Goal: Transaction & Acquisition: Purchase product/service

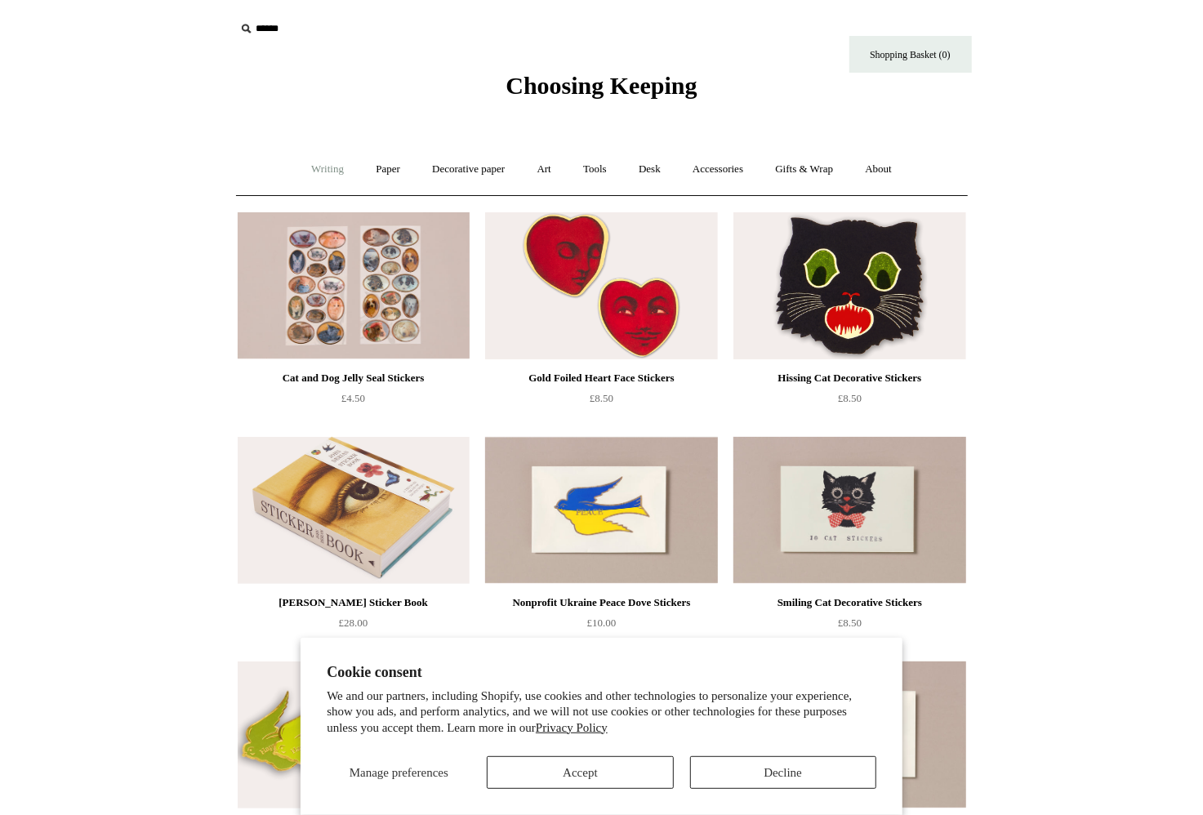
click at [320, 167] on link "Writing +" at bounding box center [328, 169] width 62 height 43
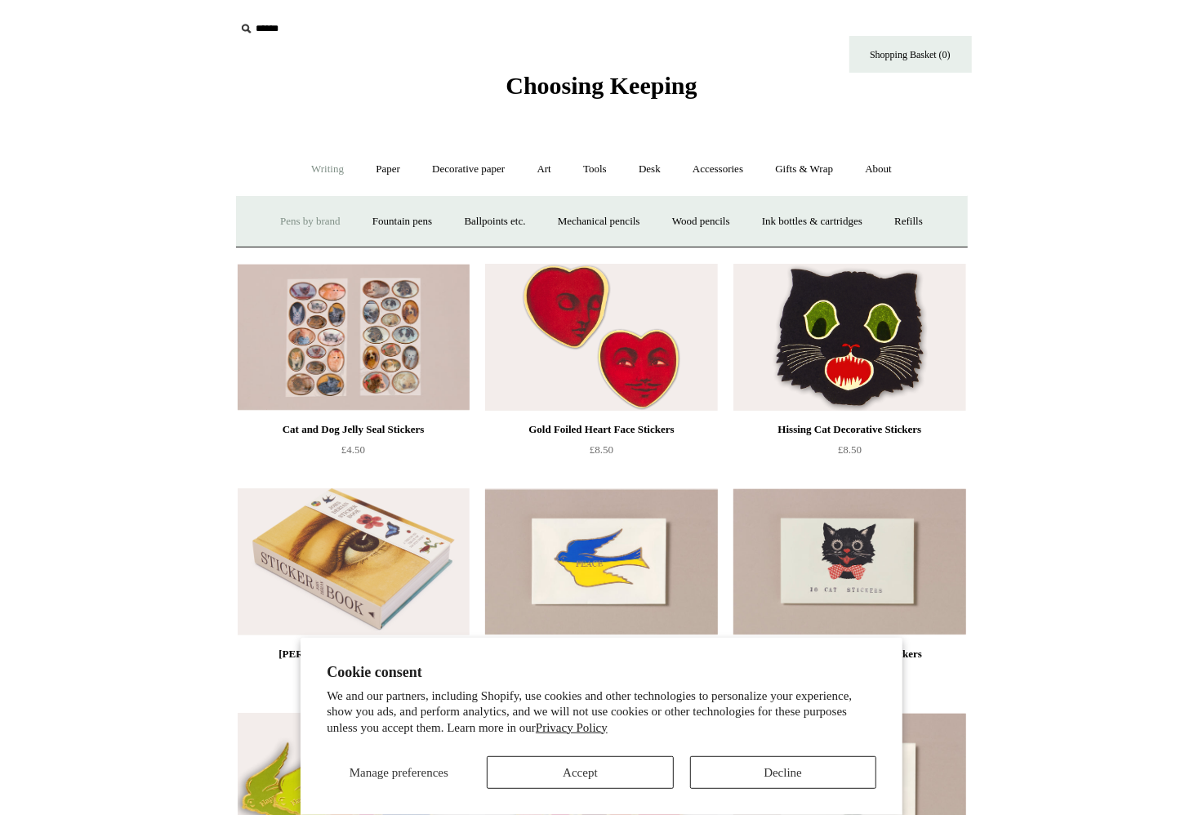
click at [308, 221] on link "Pens by brand +" at bounding box center [311, 221] width 90 height 43
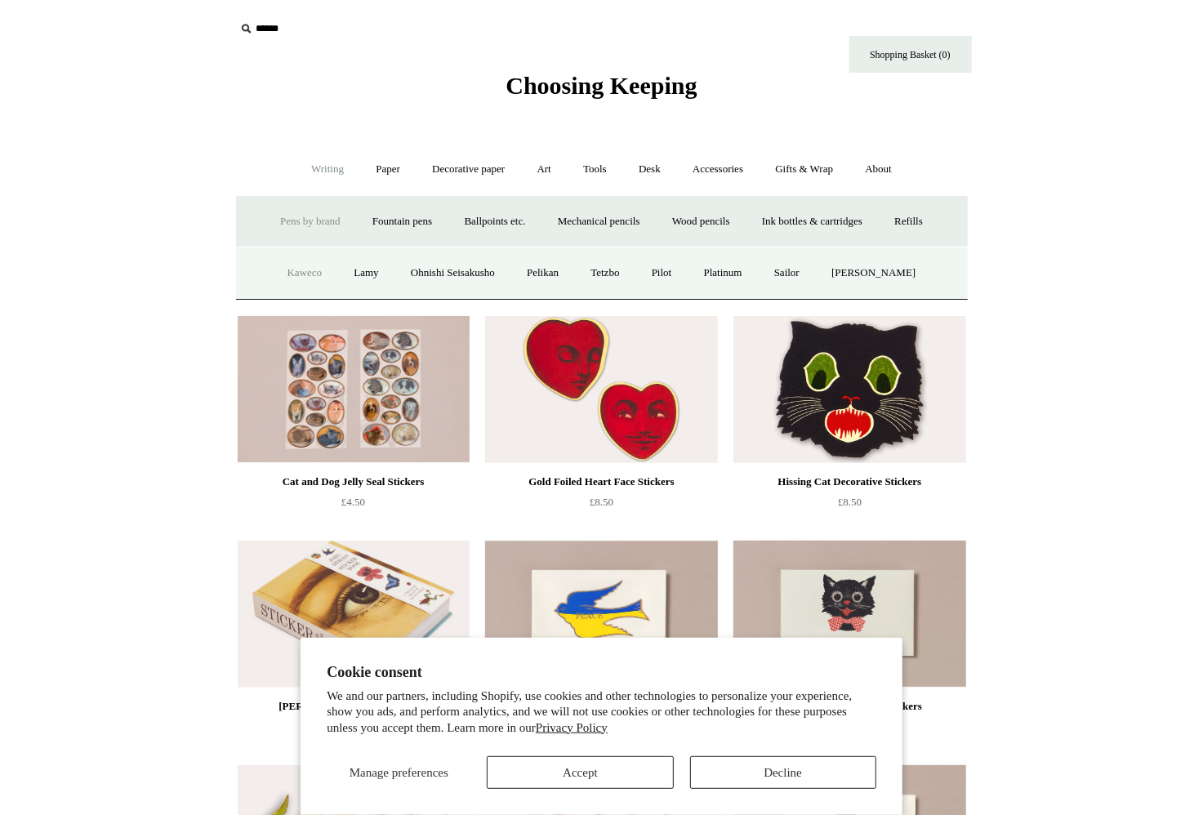
click at [306, 273] on link "Kaweco" at bounding box center [305, 273] width 65 height 43
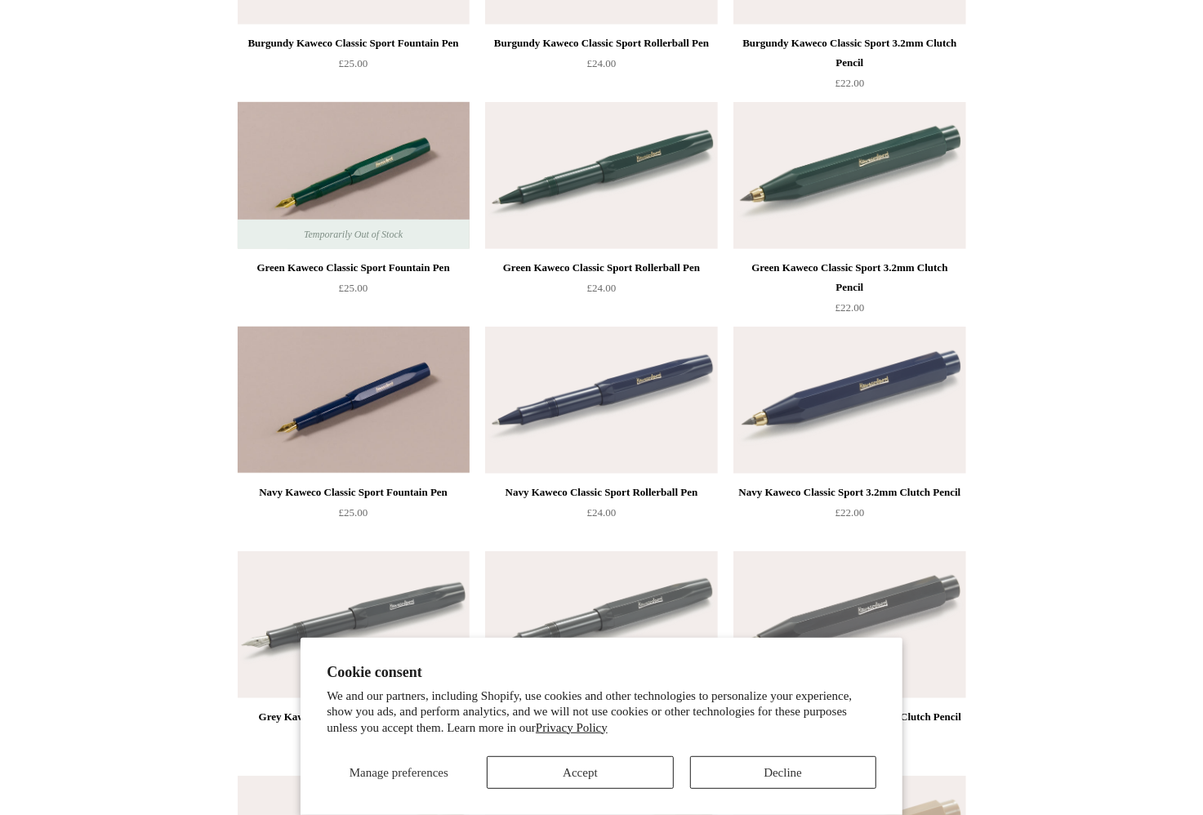
scroll to position [543, 0]
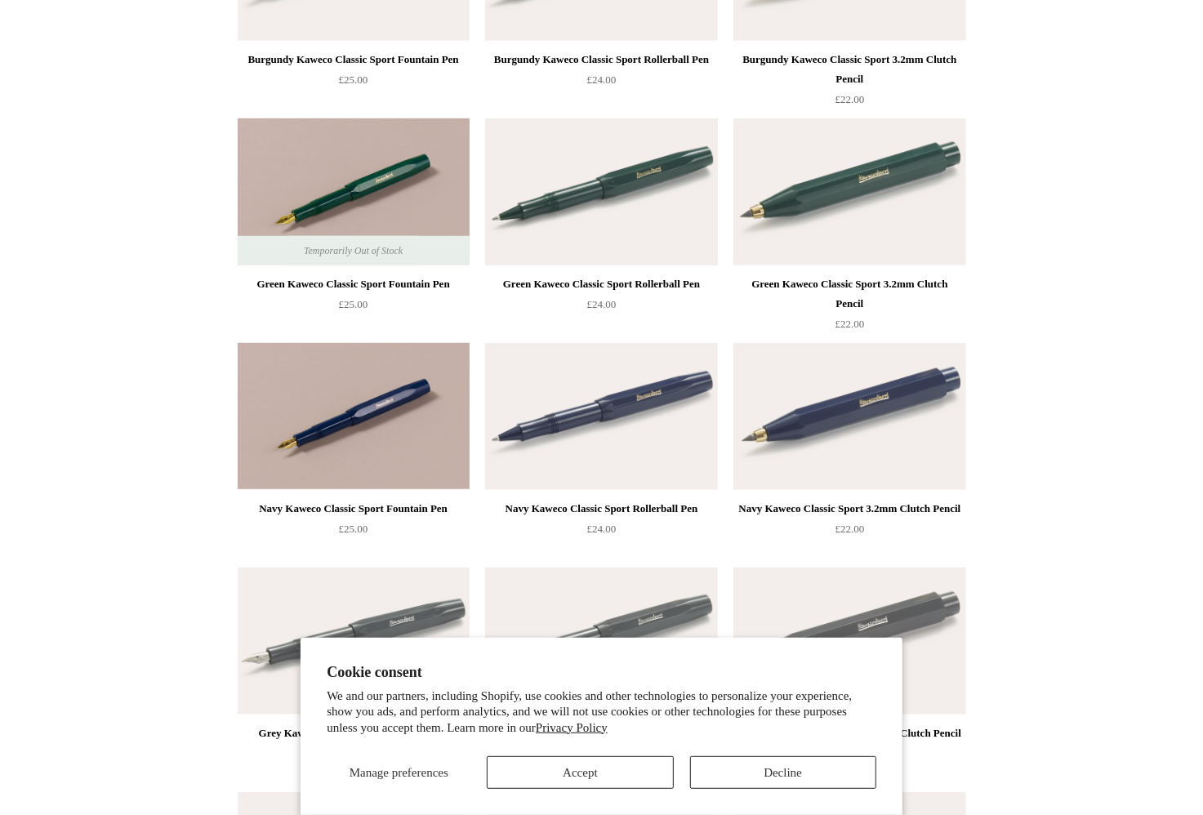
click at [619, 179] on img at bounding box center [601, 191] width 232 height 147
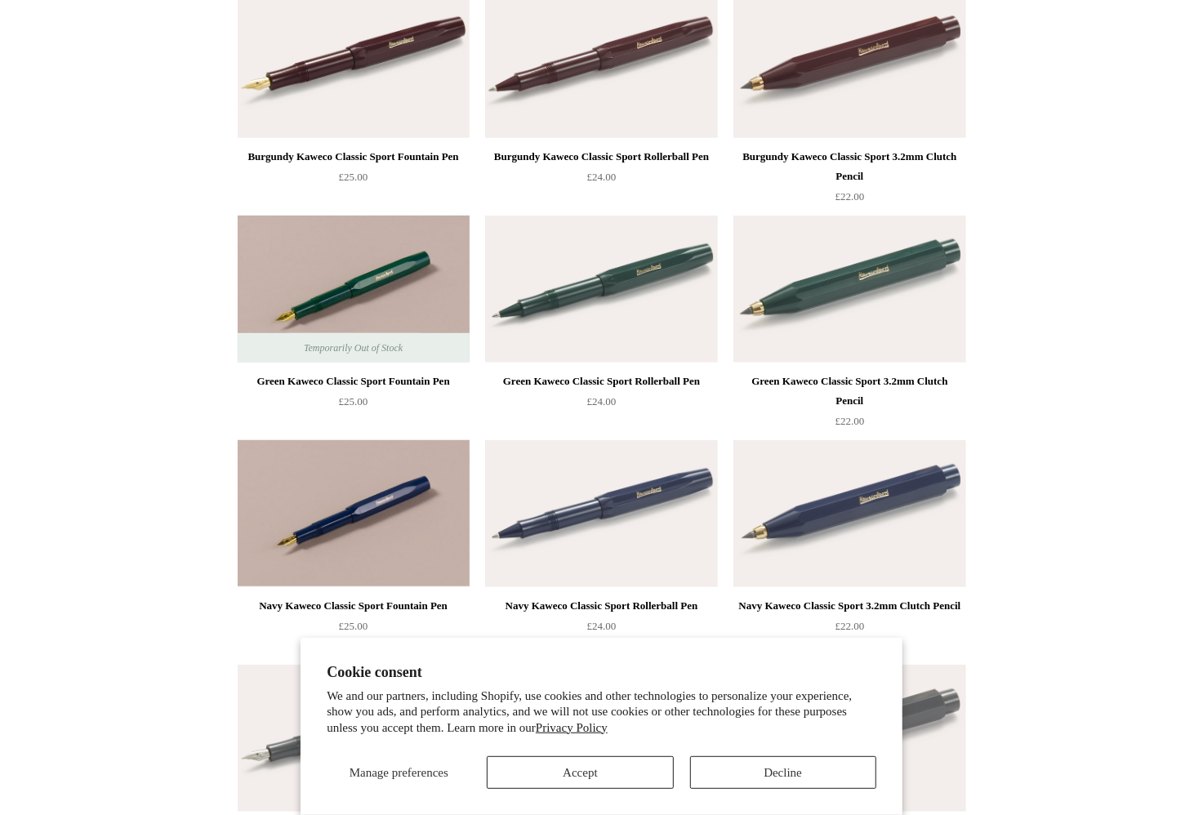
scroll to position [504, 0]
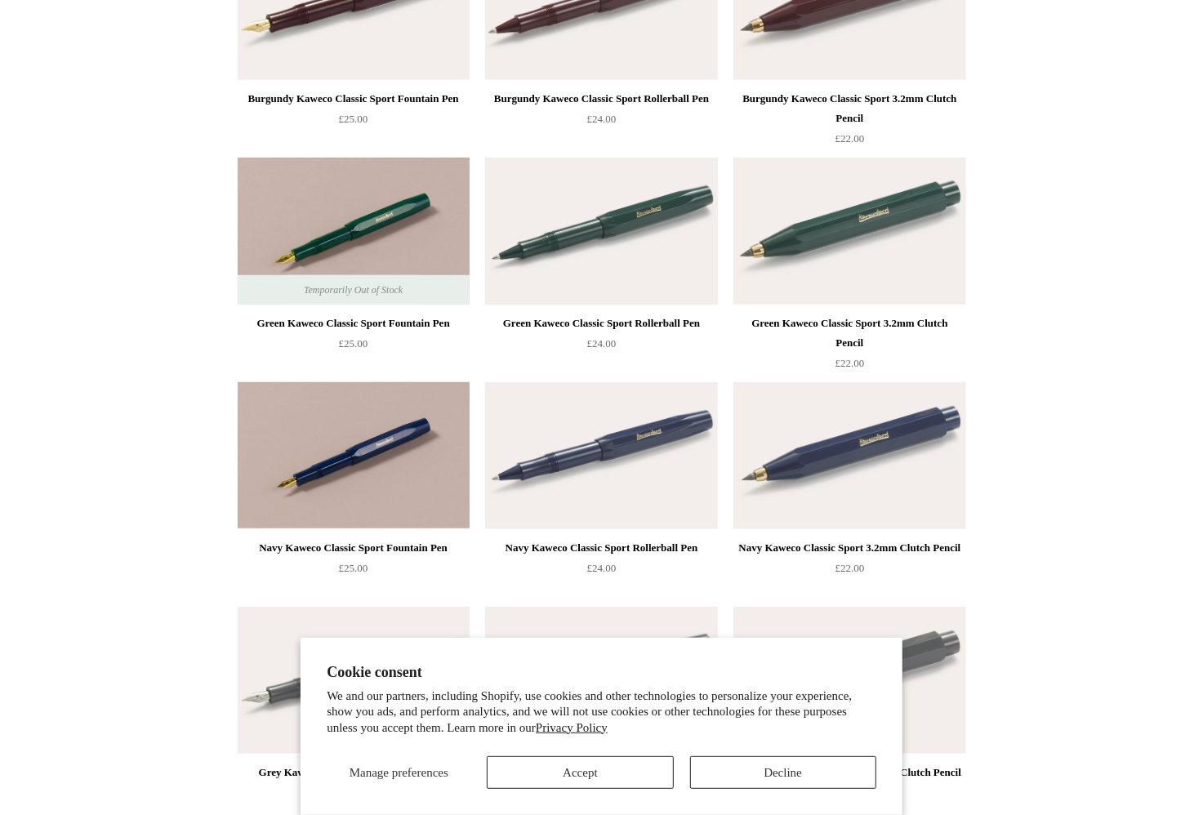
click at [616, 230] on img at bounding box center [601, 231] width 232 height 147
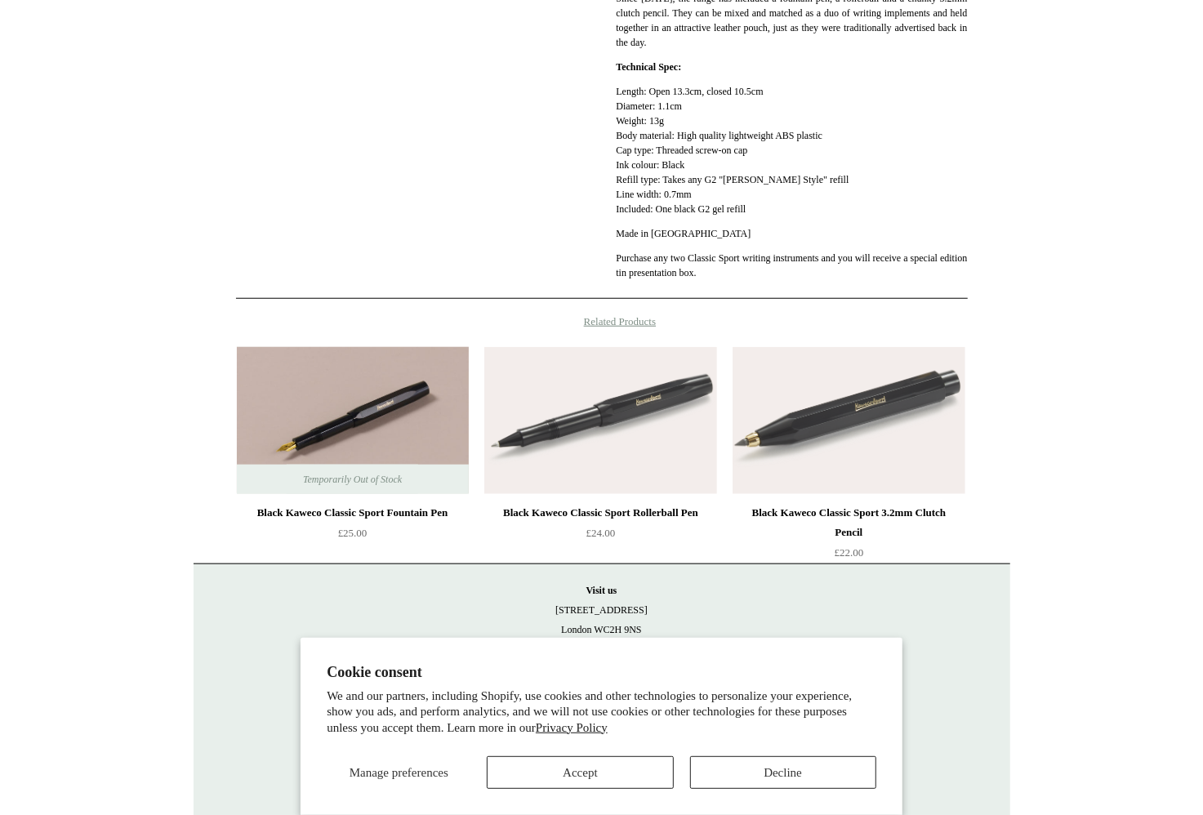
scroll to position [717, 0]
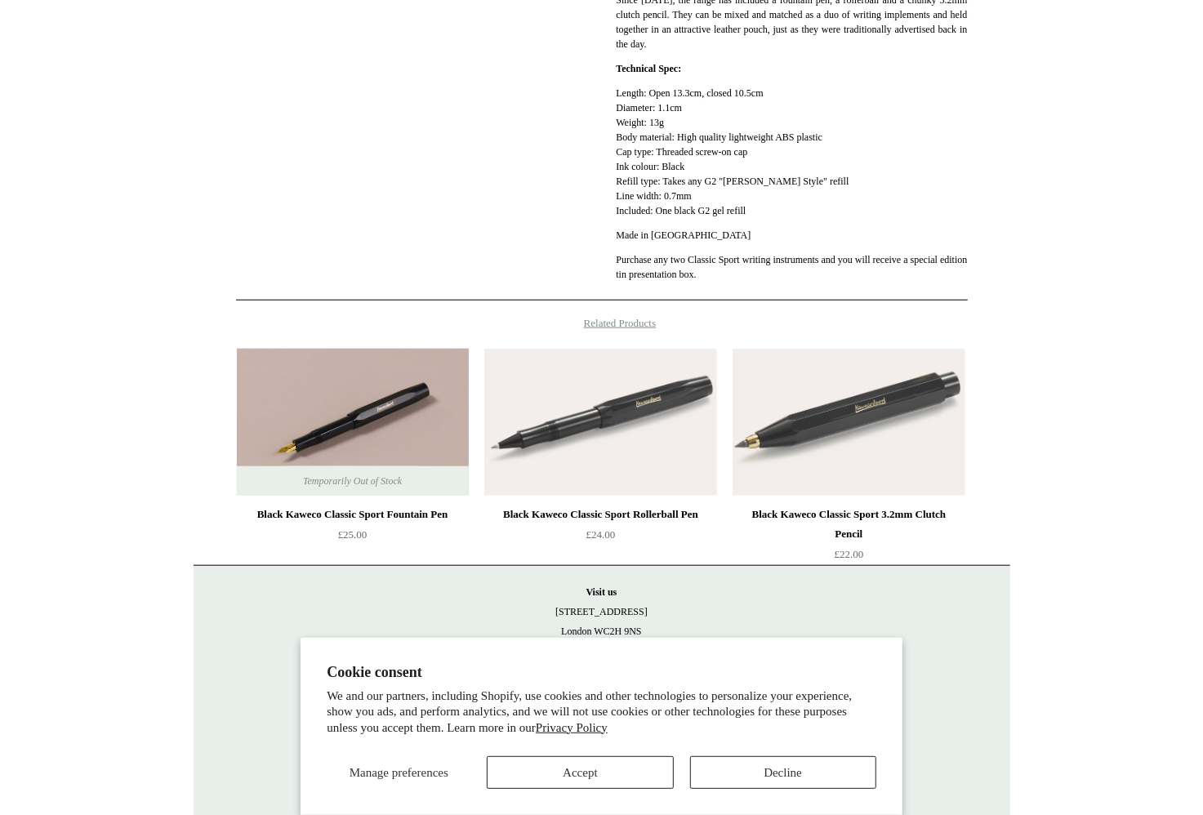
click at [573, 769] on button "Accept" at bounding box center [580, 772] width 186 height 33
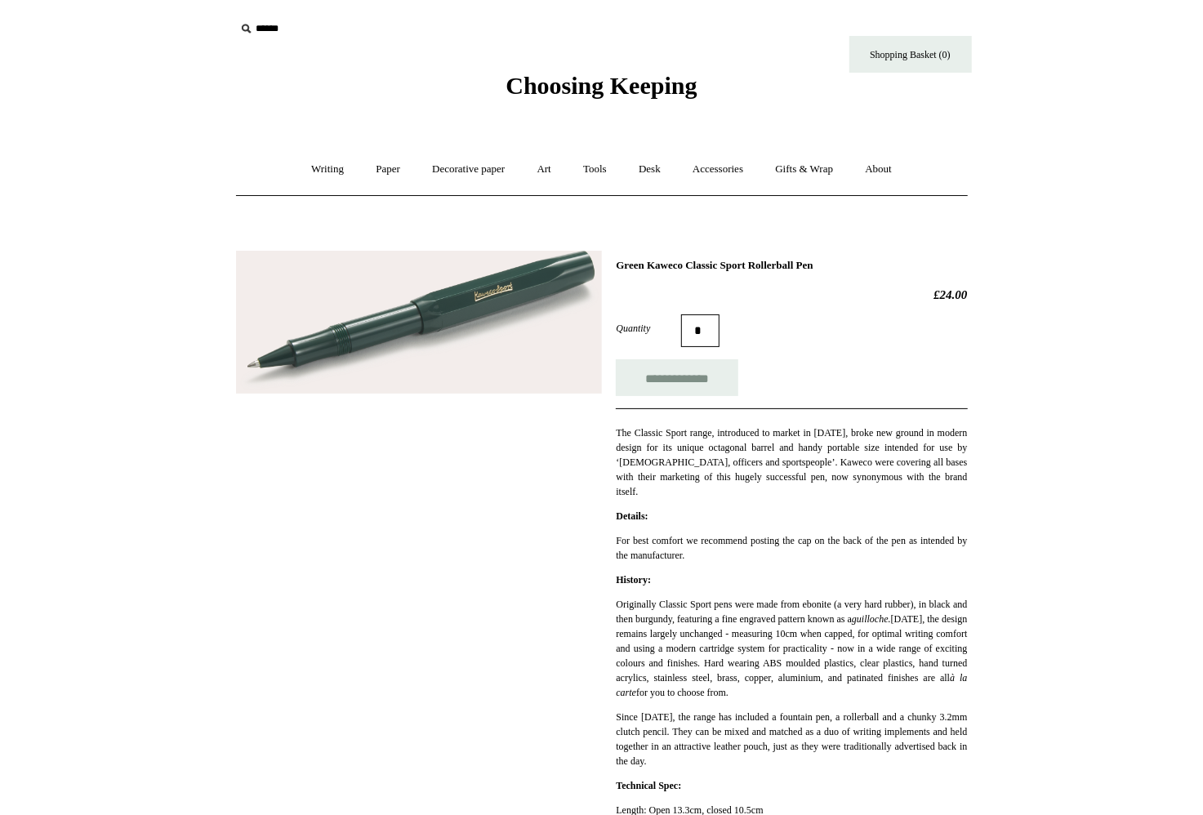
scroll to position [0, 0]
